Goal: Find specific page/section: Find specific page/section

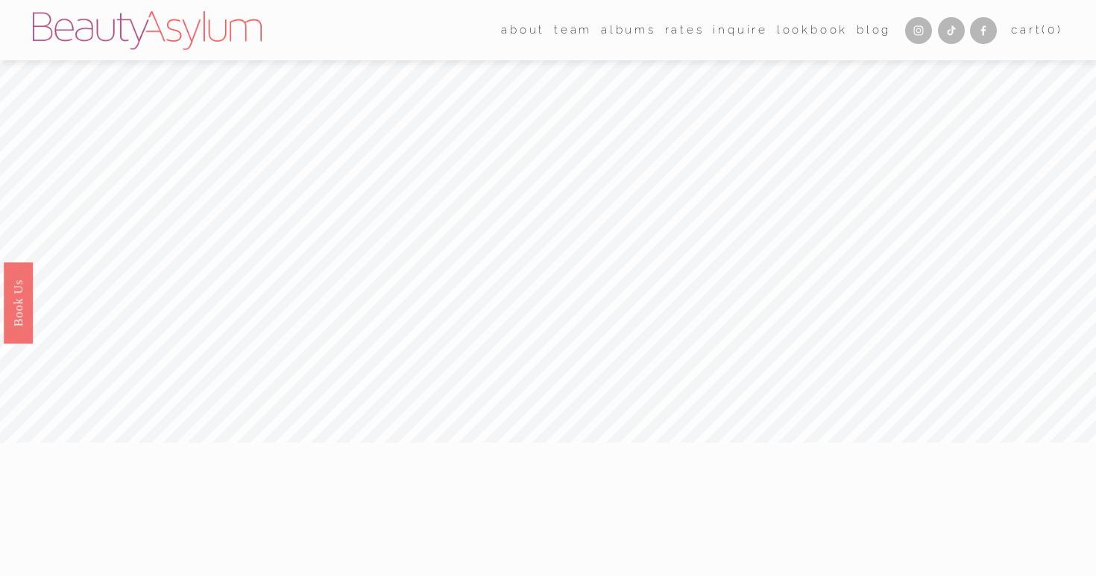
click at [0, 0] on link "Charlotte" at bounding box center [0, 0] width 0 height 0
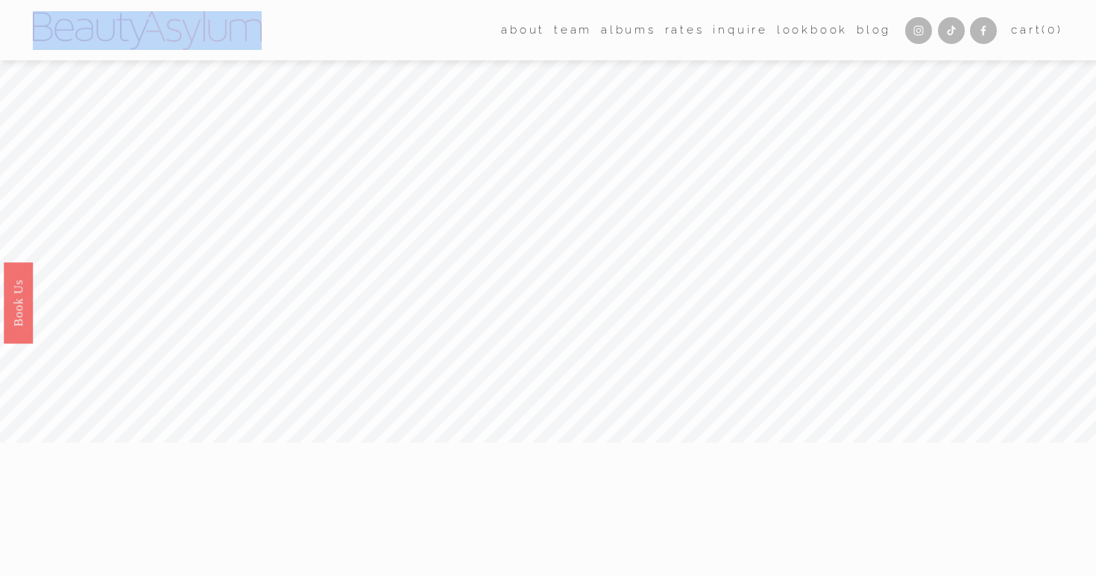
drag, startPoint x: 265, startPoint y: 31, endPoint x: 60, endPoint y: 25, distance: 205.1
click at [60, 25] on div "about Career Meet [PERSON_NAME] Press team [GEOGRAPHIC_DATA]" at bounding box center [462, 30] width 858 height 39
copy div
click at [0, 0] on link "Charlotte" at bounding box center [0, 0] width 0 height 0
